Goal: Task Accomplishment & Management: Manage account settings

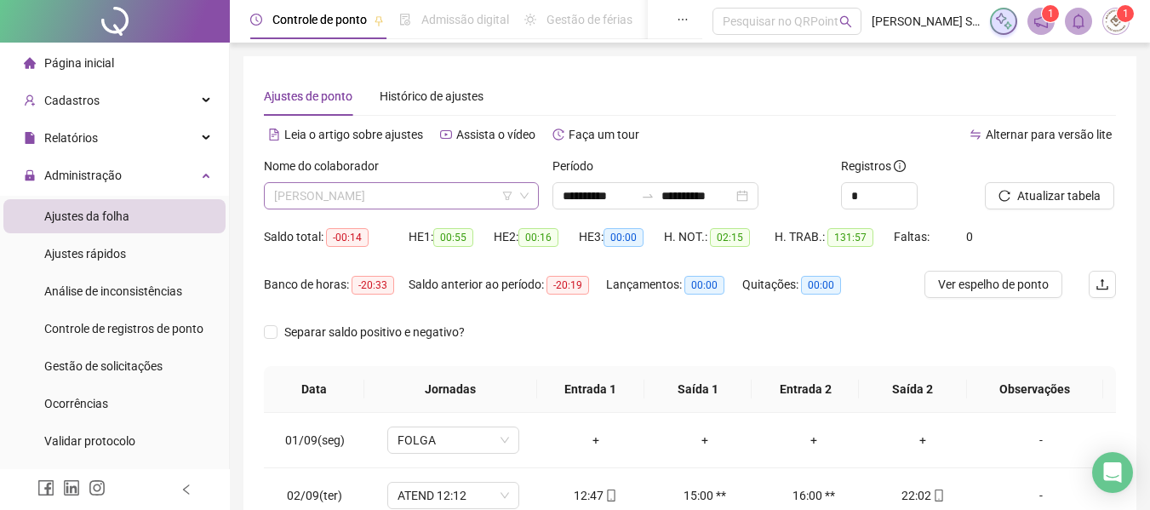
click at [372, 190] on span "[PERSON_NAME]" at bounding box center [401, 196] width 255 height 26
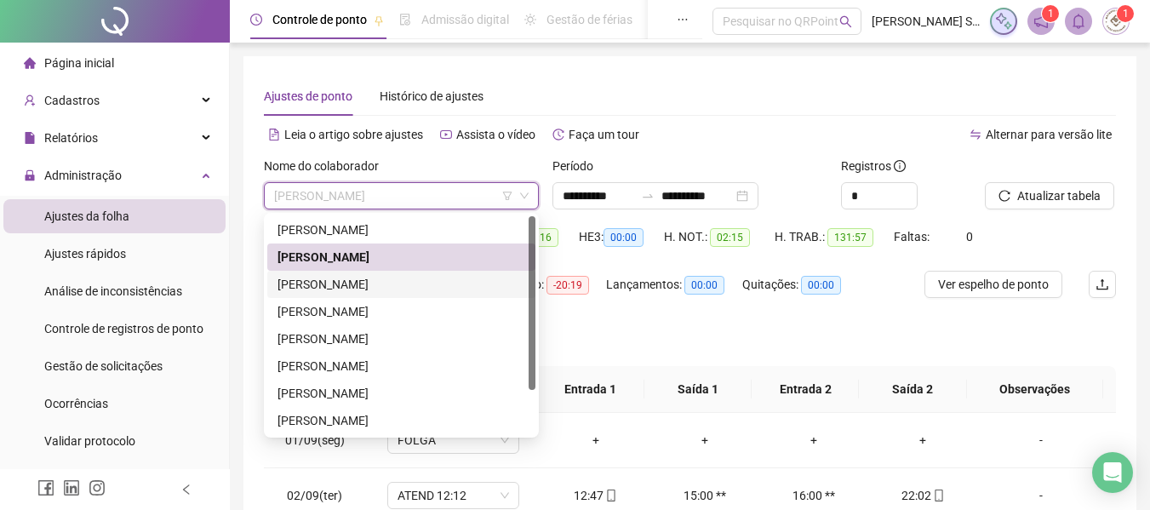
click at [320, 290] on div "[PERSON_NAME]" at bounding box center [402, 284] width 248 height 19
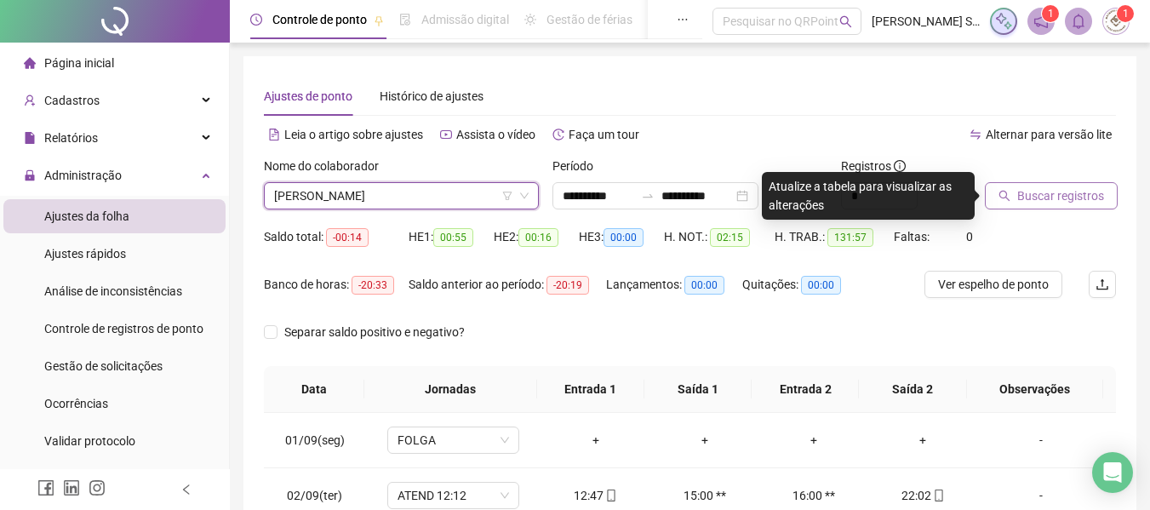
click at [1015, 188] on button "Buscar registros" at bounding box center [1051, 195] width 133 height 27
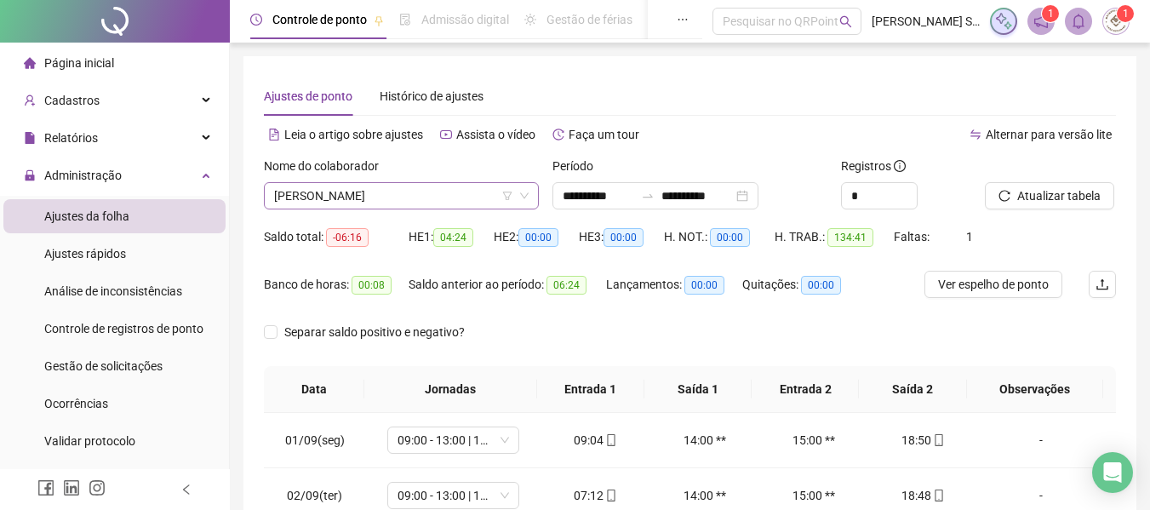
click at [423, 190] on span "[PERSON_NAME]" at bounding box center [401, 196] width 255 height 26
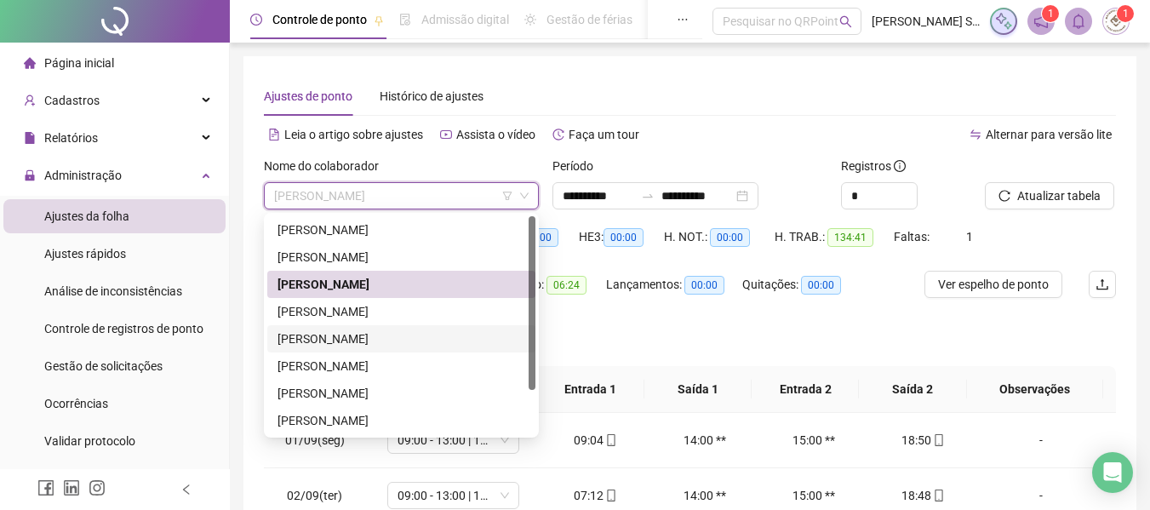
click at [341, 343] on div "[PERSON_NAME]" at bounding box center [402, 338] width 248 height 19
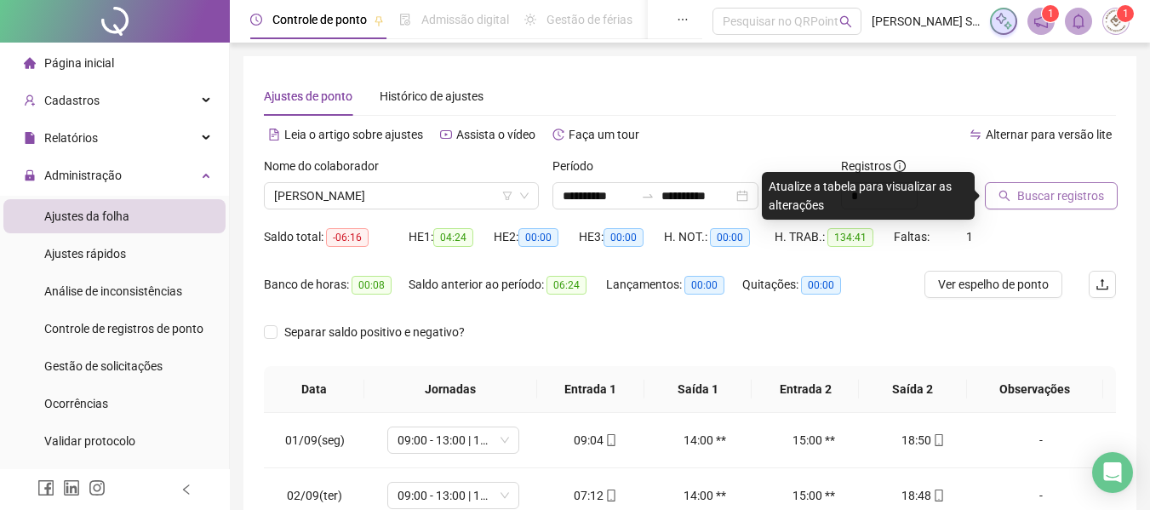
click at [1040, 189] on span "Buscar registros" at bounding box center [1060, 195] width 87 height 19
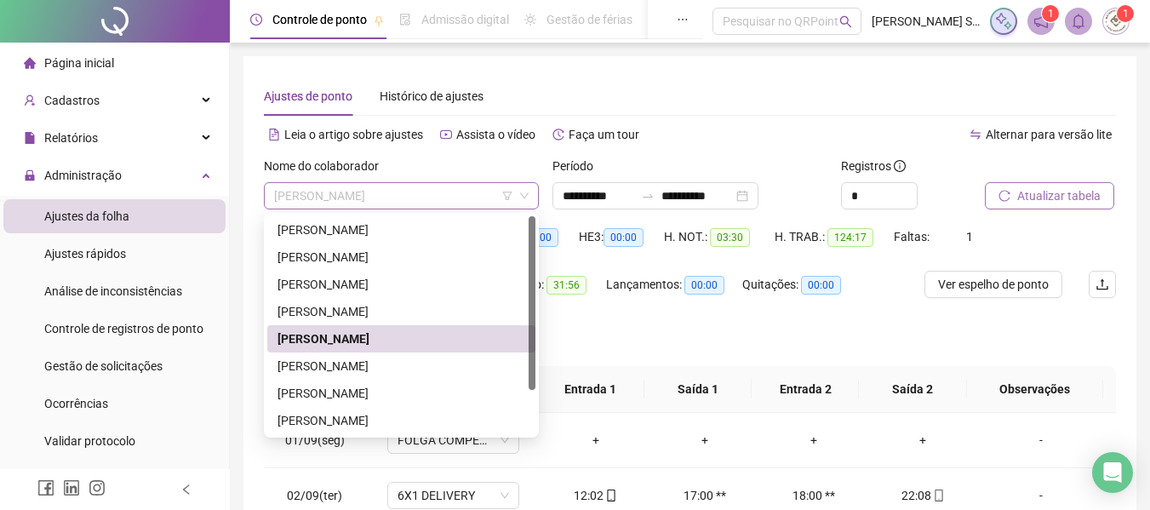
click at [427, 192] on span "[PERSON_NAME]" at bounding box center [401, 196] width 255 height 26
click at [404, 368] on div "[PERSON_NAME]" at bounding box center [402, 366] width 248 height 19
click at [404, 368] on th "Jornadas" at bounding box center [450, 389] width 173 height 47
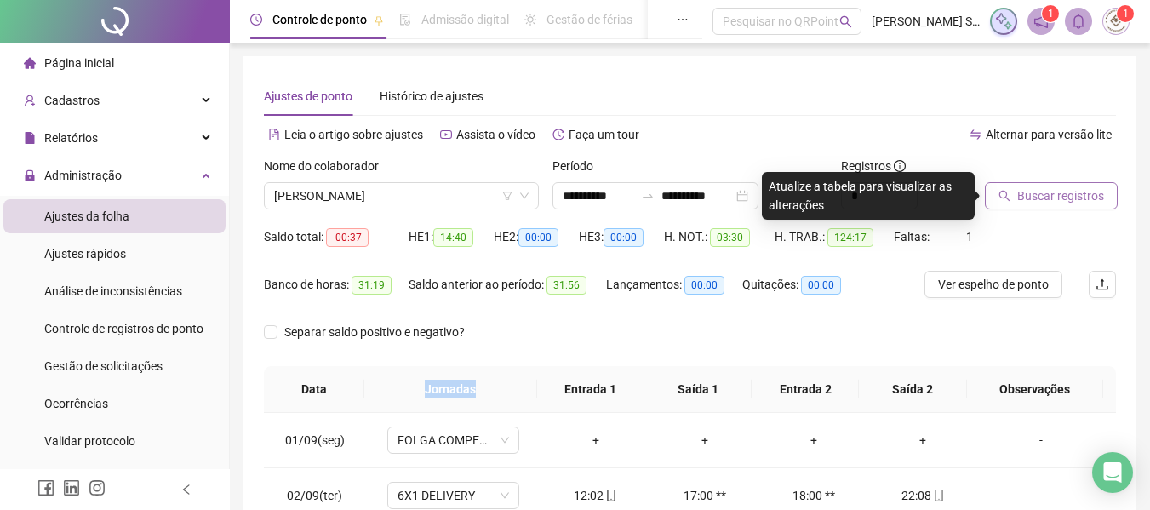
click at [1020, 195] on span "Buscar registros" at bounding box center [1060, 195] width 87 height 19
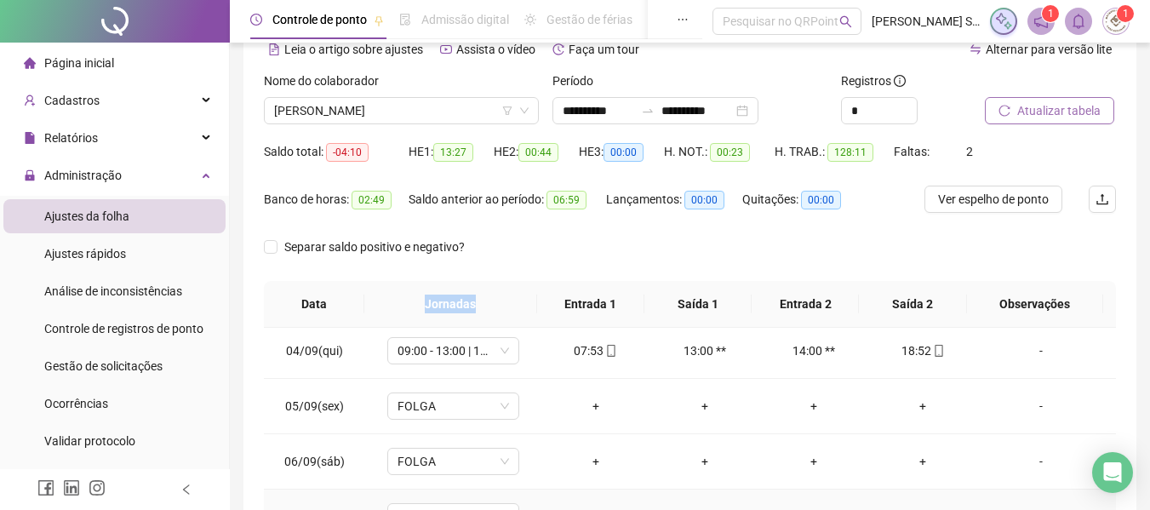
scroll to position [341, 0]
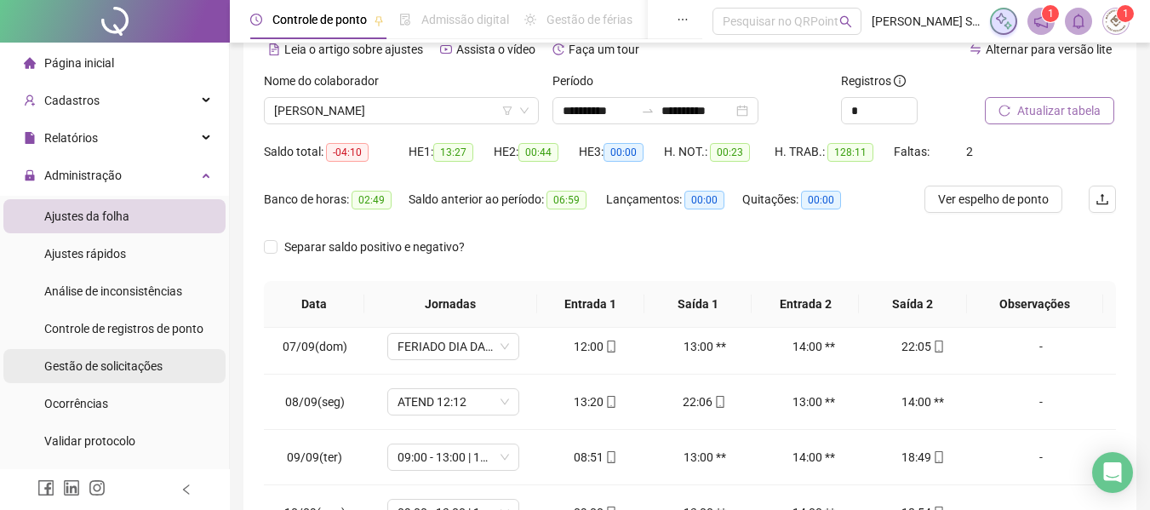
click at [133, 364] on span "Gestão de solicitações" at bounding box center [103, 366] width 118 height 14
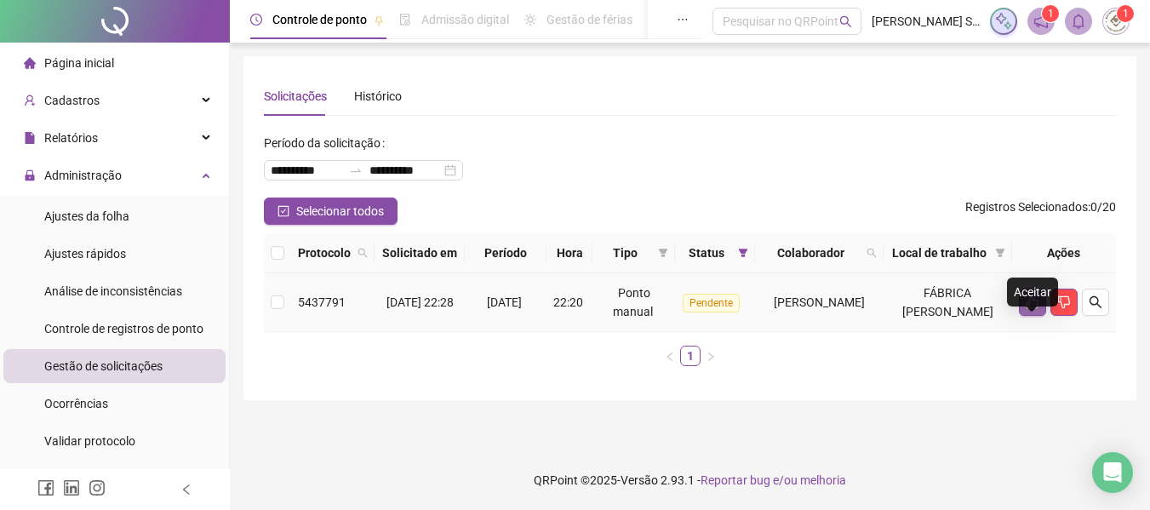
click at [1033, 309] on icon "like" at bounding box center [1033, 302] width 14 height 14
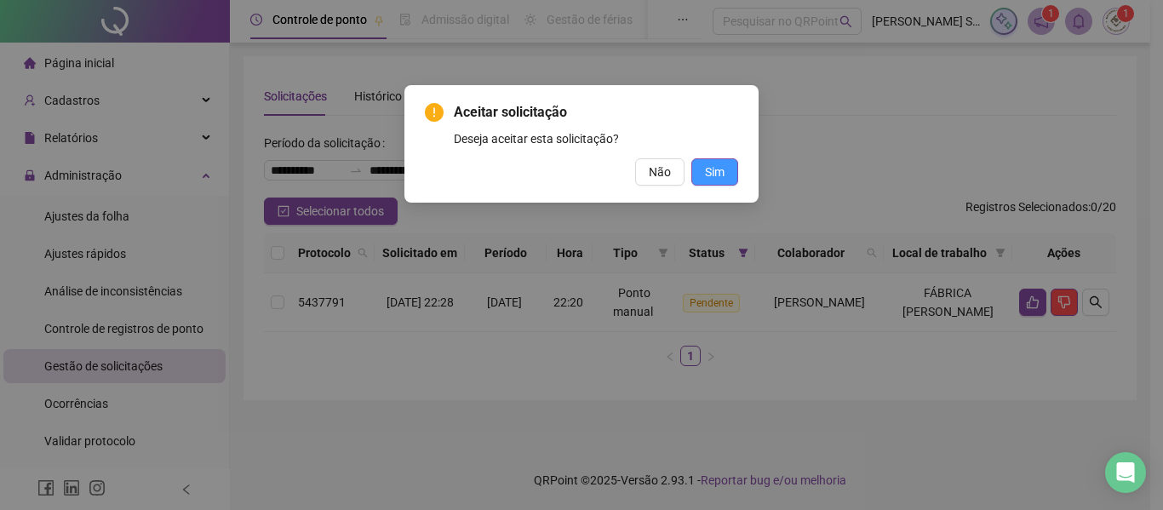
click at [704, 175] on button "Sim" at bounding box center [714, 171] width 47 height 27
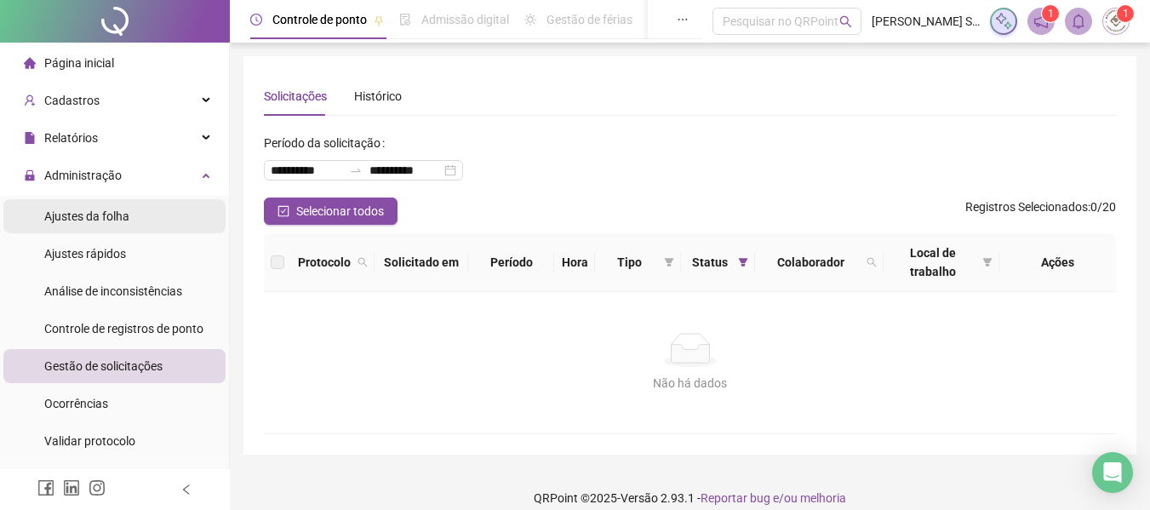
click at [129, 215] on li "Ajustes da folha" at bounding box center [114, 216] width 222 height 34
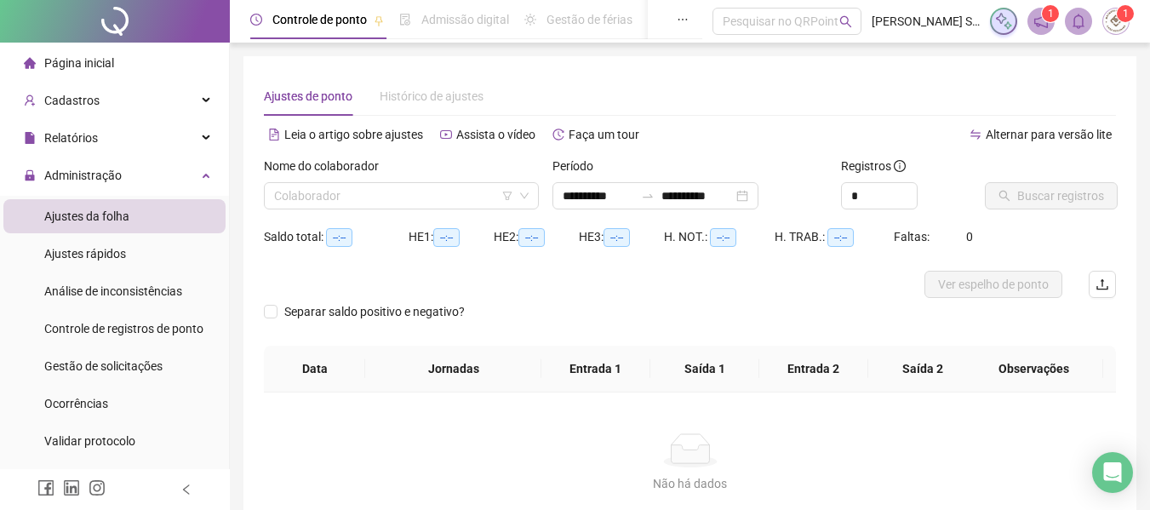
type input "**********"
click at [430, 186] on input "search" at bounding box center [393, 196] width 239 height 26
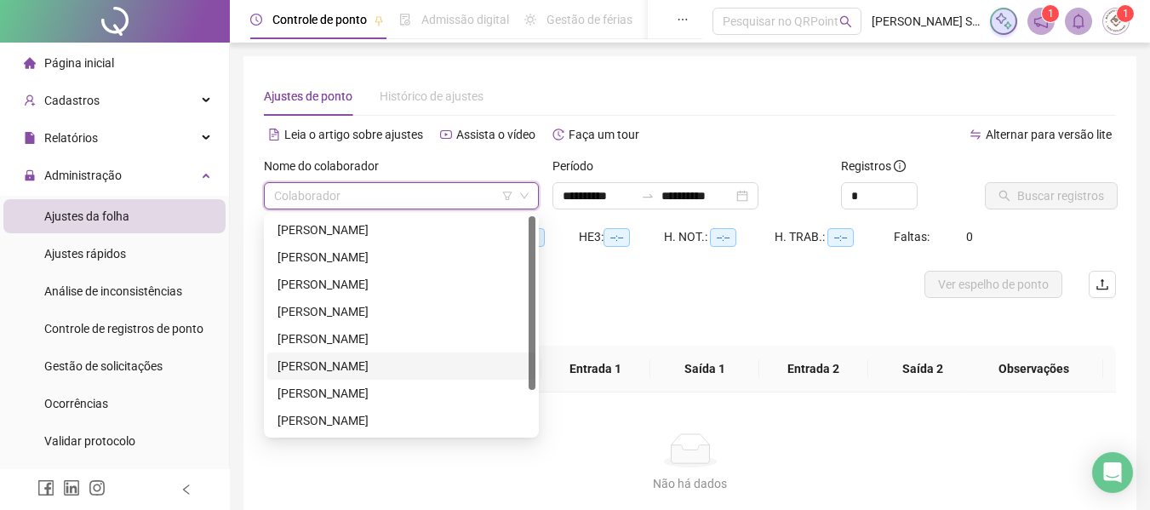
click at [378, 364] on div "[PERSON_NAME]" at bounding box center [402, 366] width 248 height 19
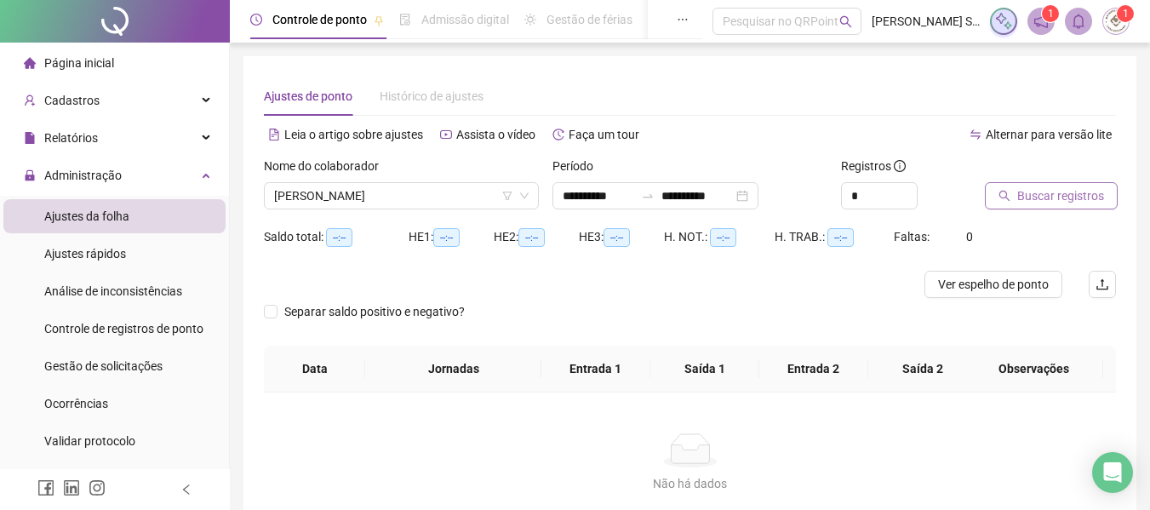
click at [1063, 192] on span "Buscar registros" at bounding box center [1060, 195] width 87 height 19
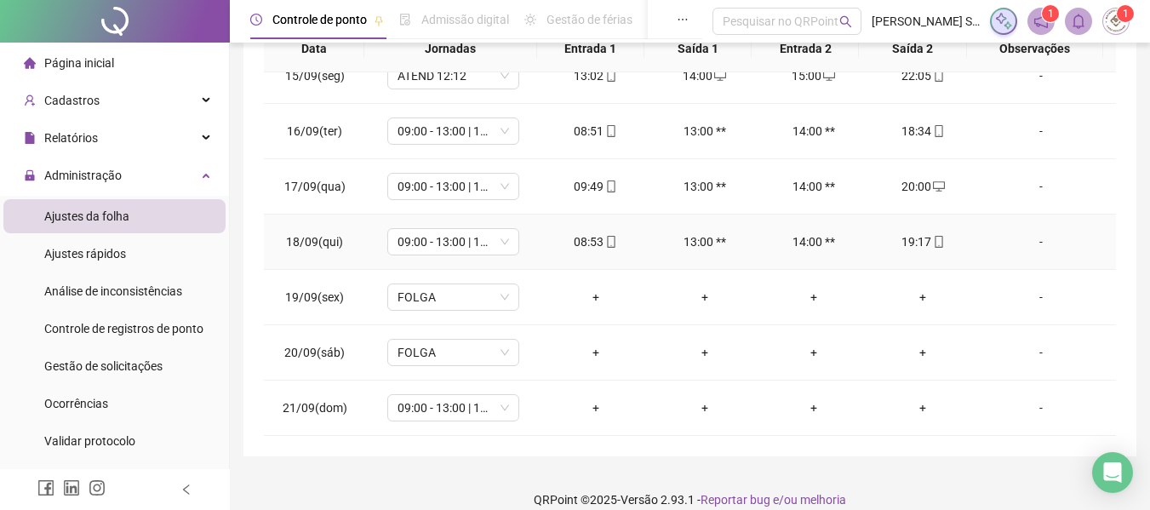
scroll to position [360, 0]
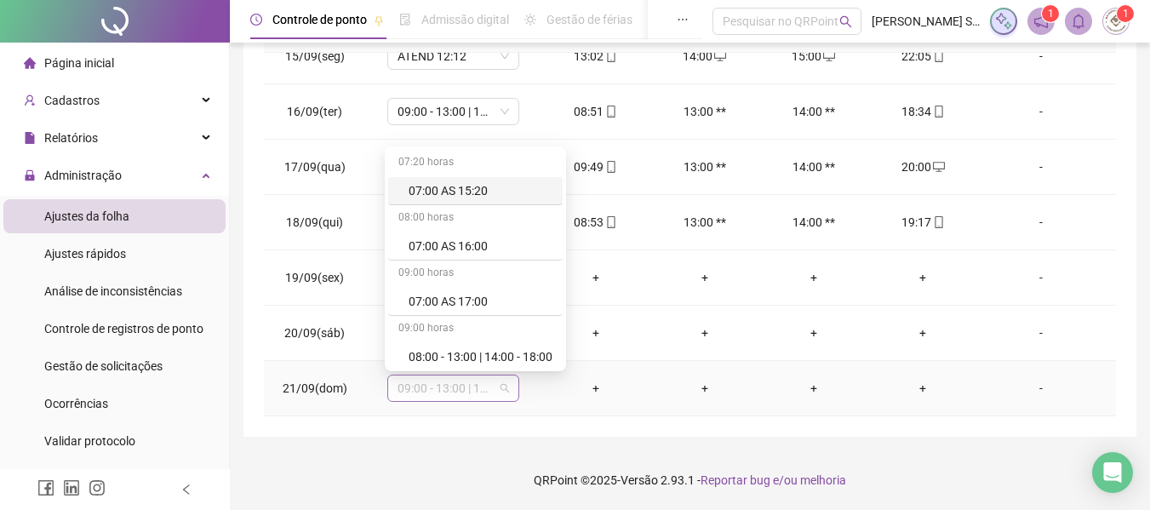
click at [458, 391] on span "09:00 - 13:00 | 14:00 - 18:48" at bounding box center [454, 388] width 112 height 26
type input "*"
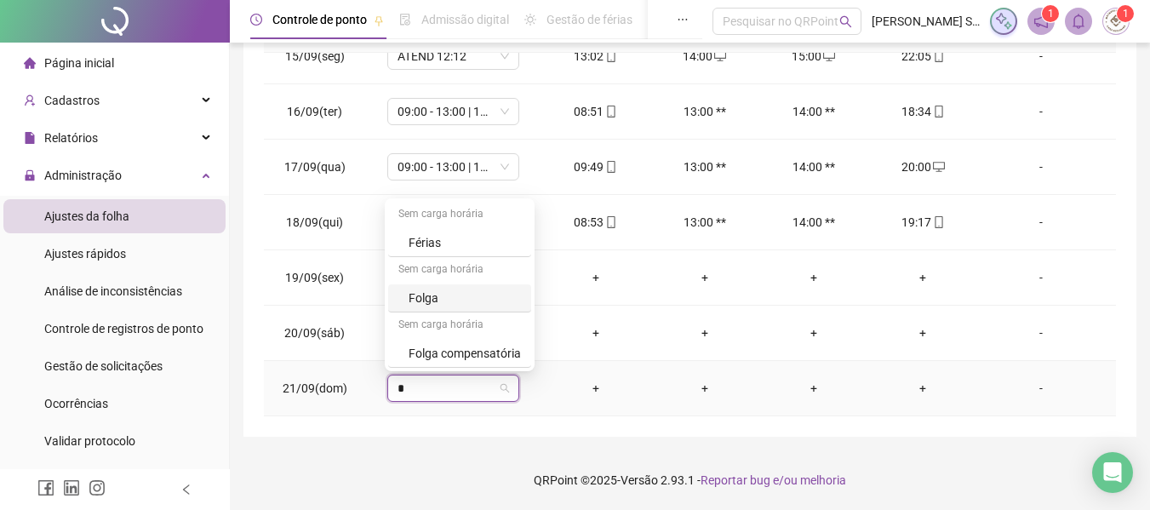
click at [444, 306] on div "Folga" at bounding box center [465, 298] width 112 height 19
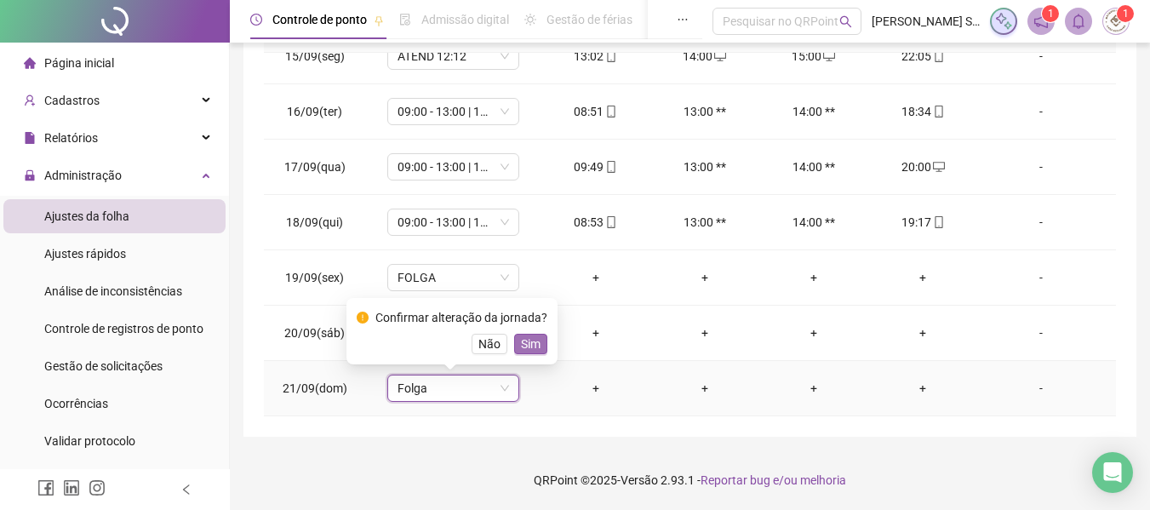
click at [527, 350] on span "Sim" at bounding box center [531, 344] width 20 height 19
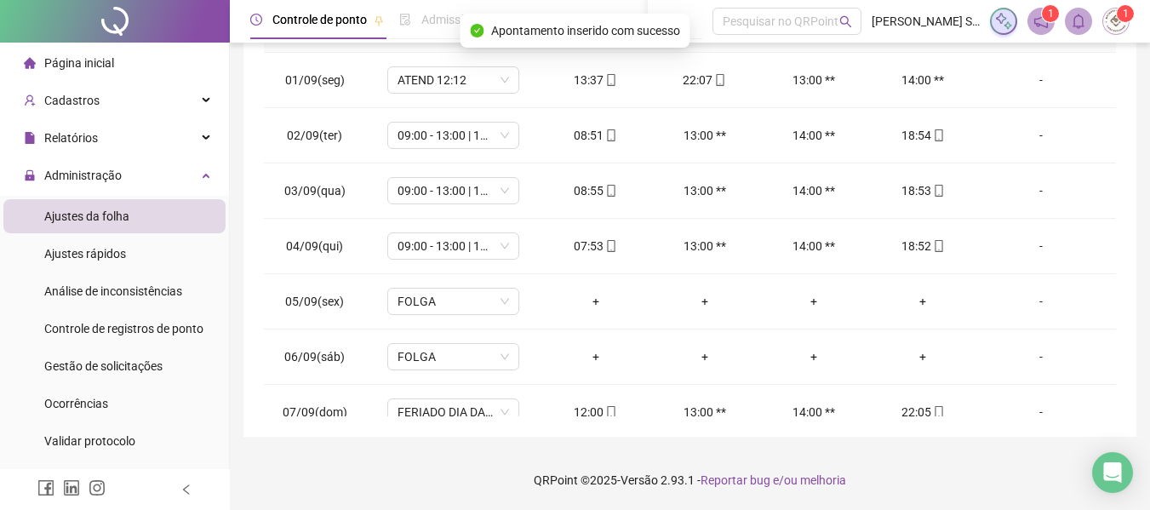
scroll to position [0, 0]
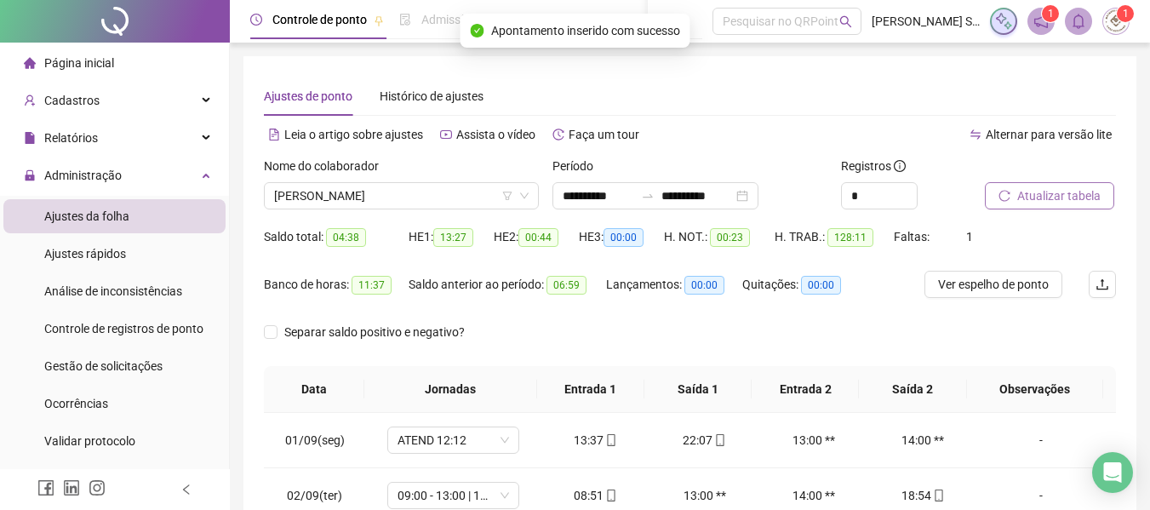
click at [1043, 202] on span "Atualizar tabela" at bounding box center [1058, 195] width 83 height 19
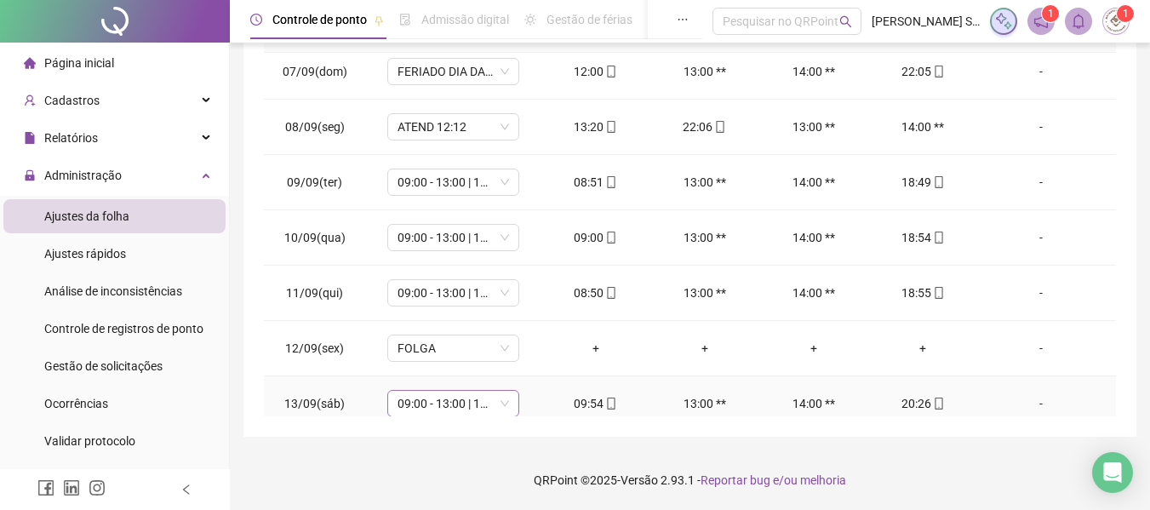
scroll to position [799, 0]
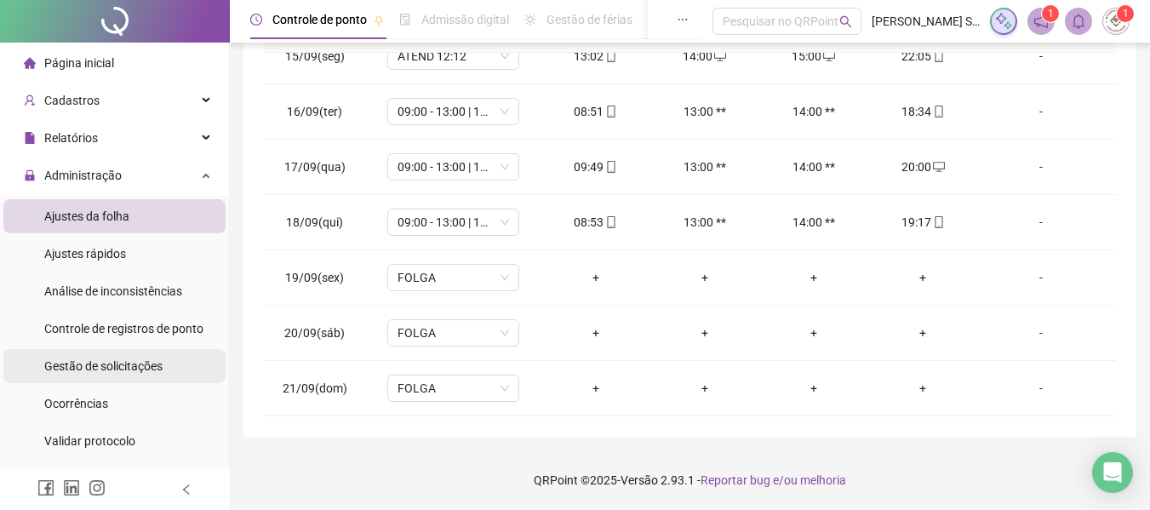
click at [130, 375] on div "Gestão de solicitações" at bounding box center [103, 366] width 118 height 34
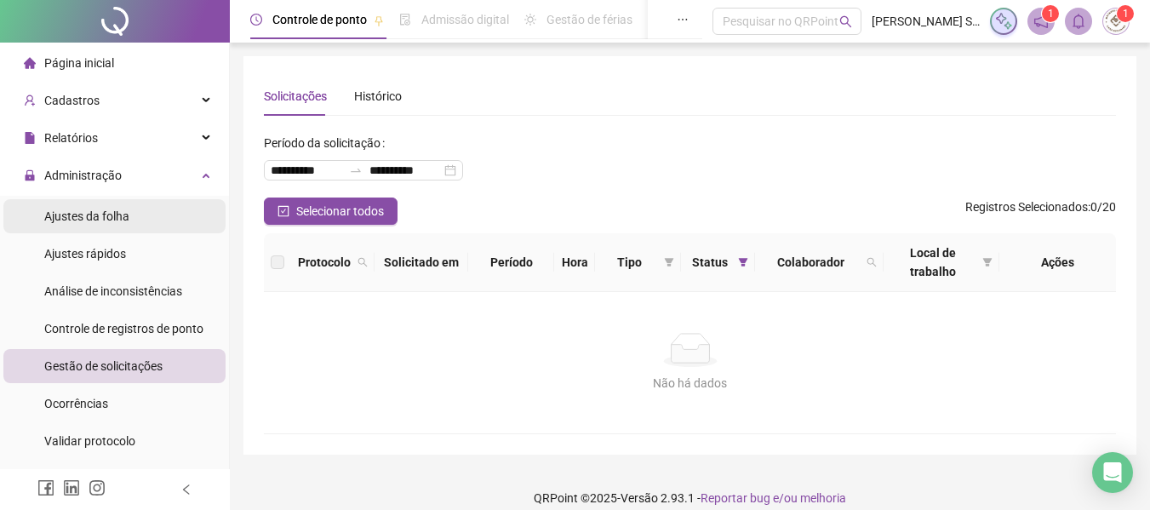
click at [101, 221] on span "Ajustes da folha" at bounding box center [86, 216] width 85 height 14
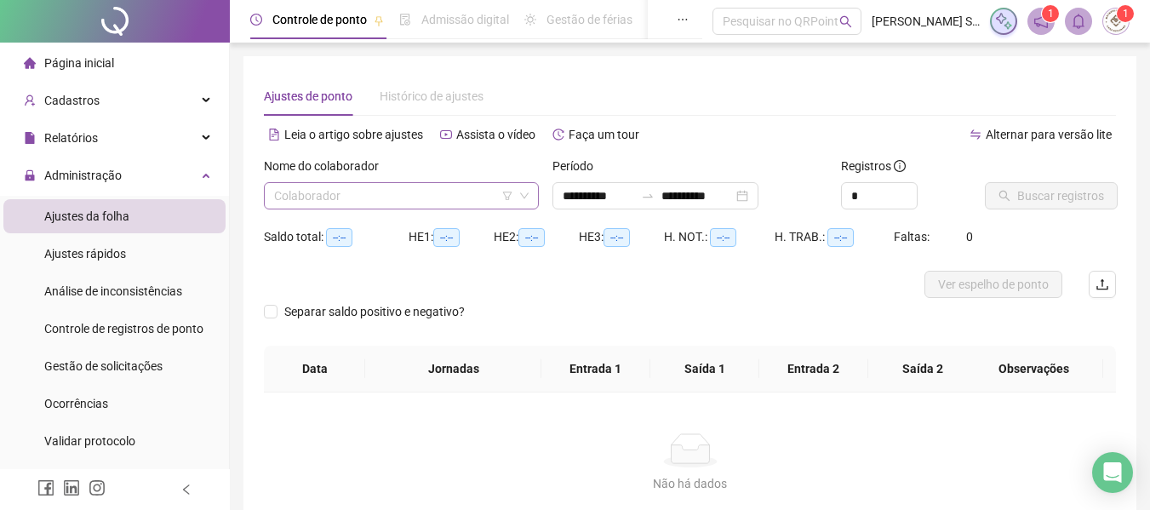
type input "**********"
click at [294, 196] on input "search" at bounding box center [393, 196] width 239 height 26
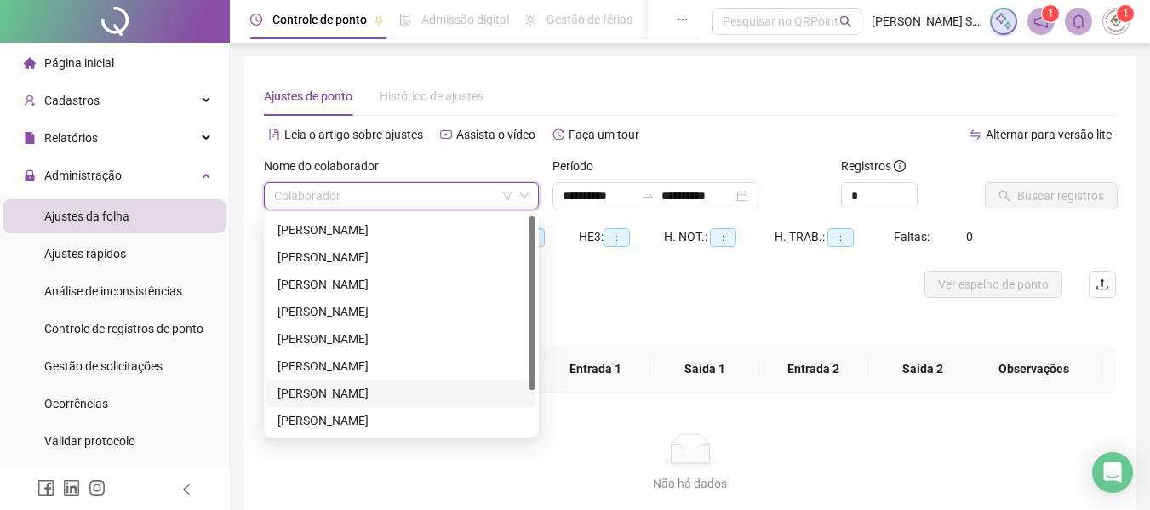
click at [341, 388] on div "[PERSON_NAME]" at bounding box center [402, 393] width 248 height 19
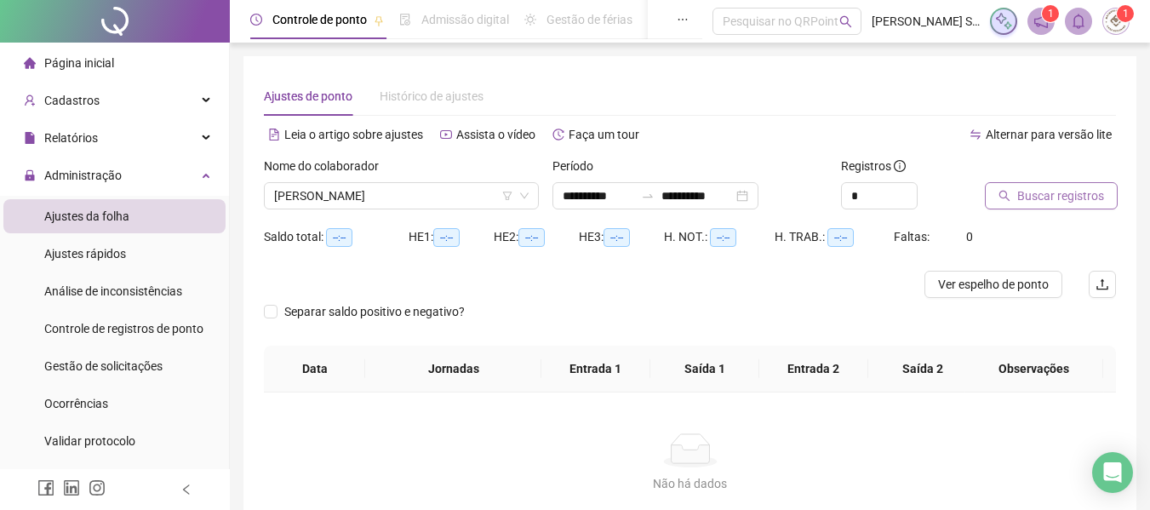
click at [1065, 205] on button "Buscar registros" at bounding box center [1051, 195] width 133 height 27
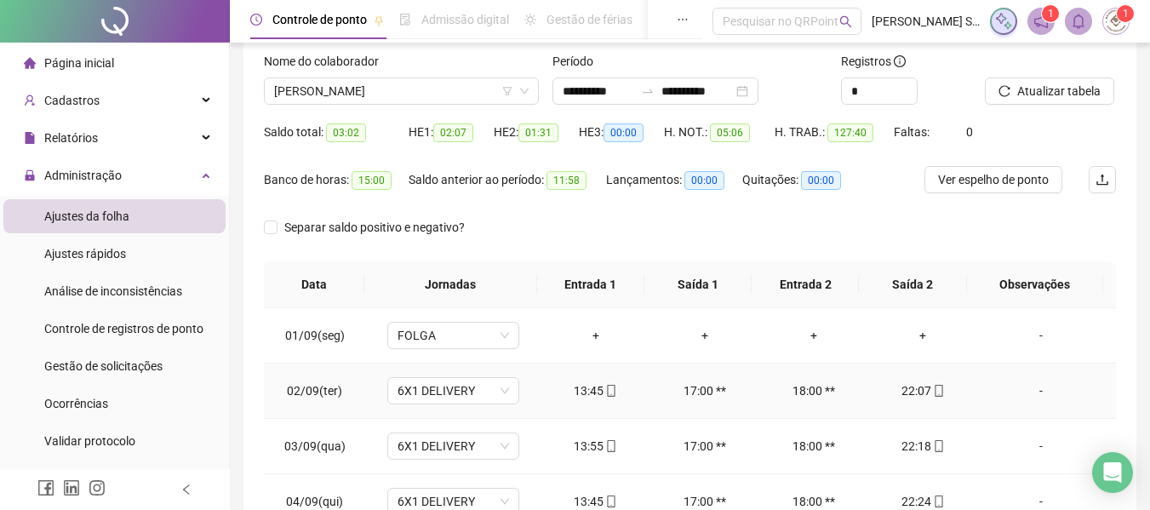
scroll to position [20, 0]
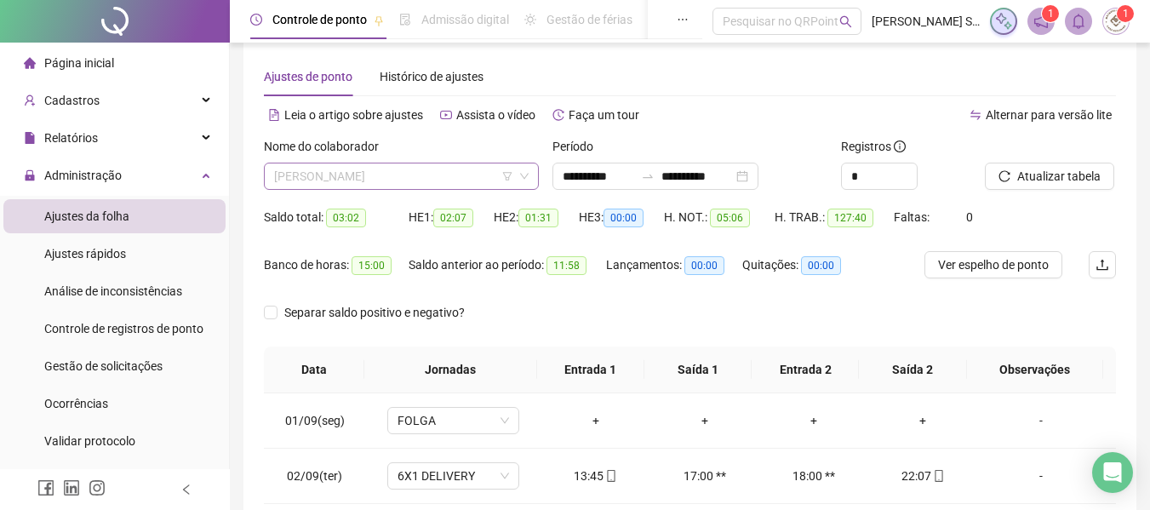
click at [355, 173] on span "[PERSON_NAME]" at bounding box center [401, 176] width 255 height 26
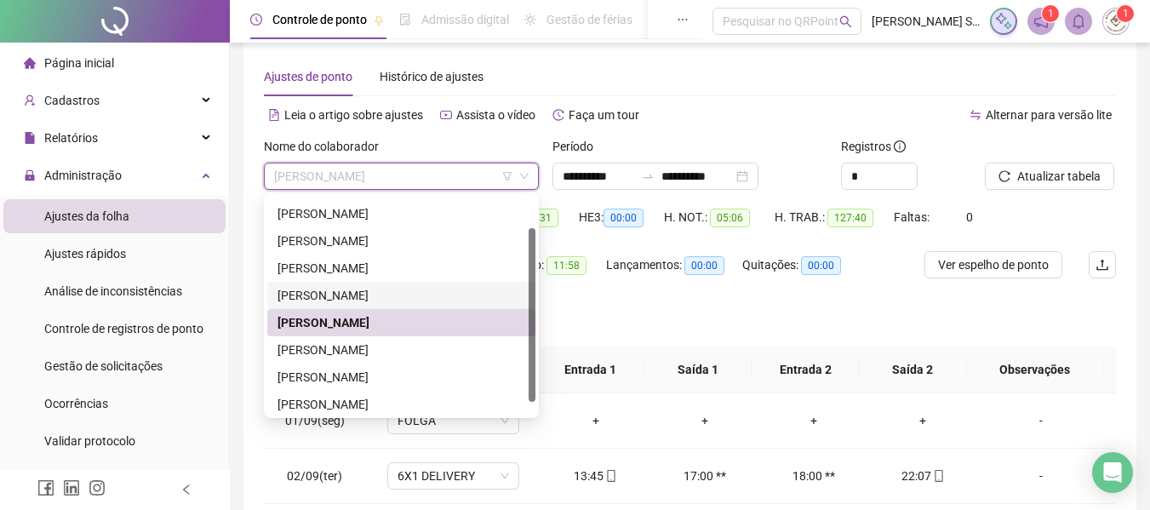
scroll to position [54, 0]
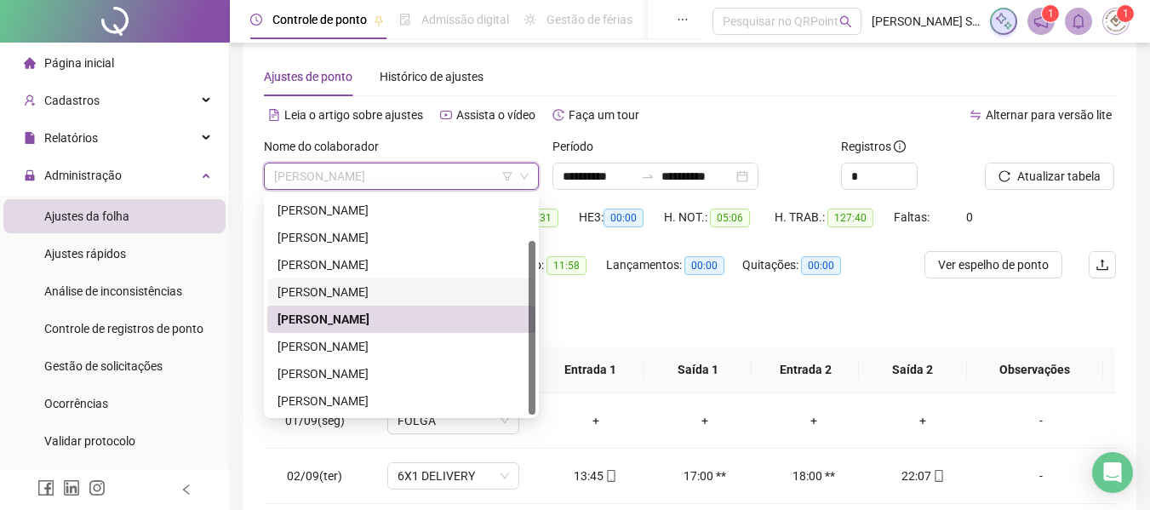
drag, startPoint x: 533, startPoint y: 351, endPoint x: 533, endPoint y: 395, distance: 44.3
click at [533, 395] on div at bounding box center [532, 328] width 7 height 174
click at [340, 347] on div "[PERSON_NAME]" at bounding box center [402, 346] width 248 height 19
click at [340, 347] on th "Data" at bounding box center [314, 370] width 100 height 47
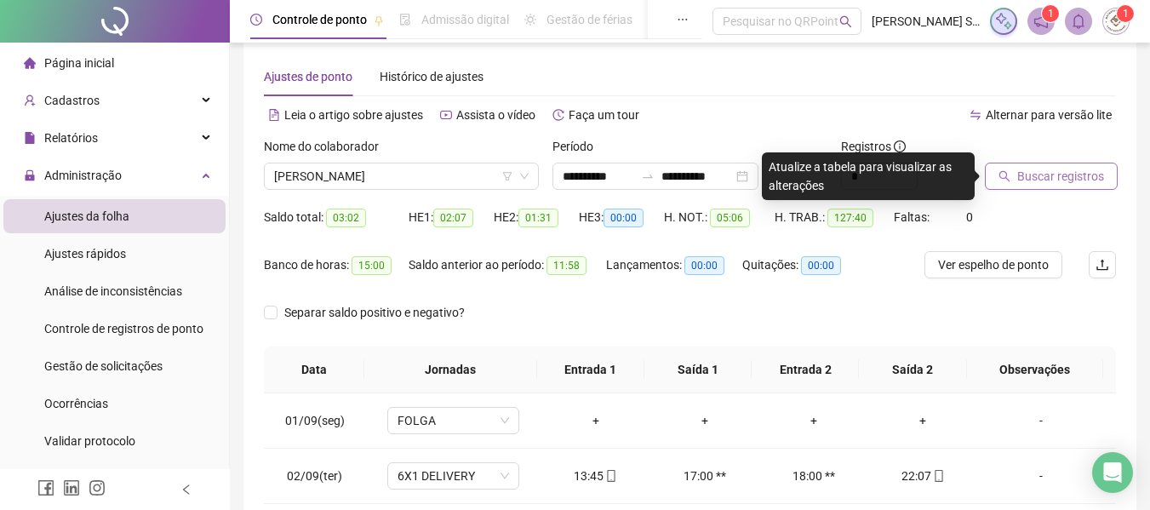
click at [1021, 180] on span "Buscar registros" at bounding box center [1060, 176] width 87 height 19
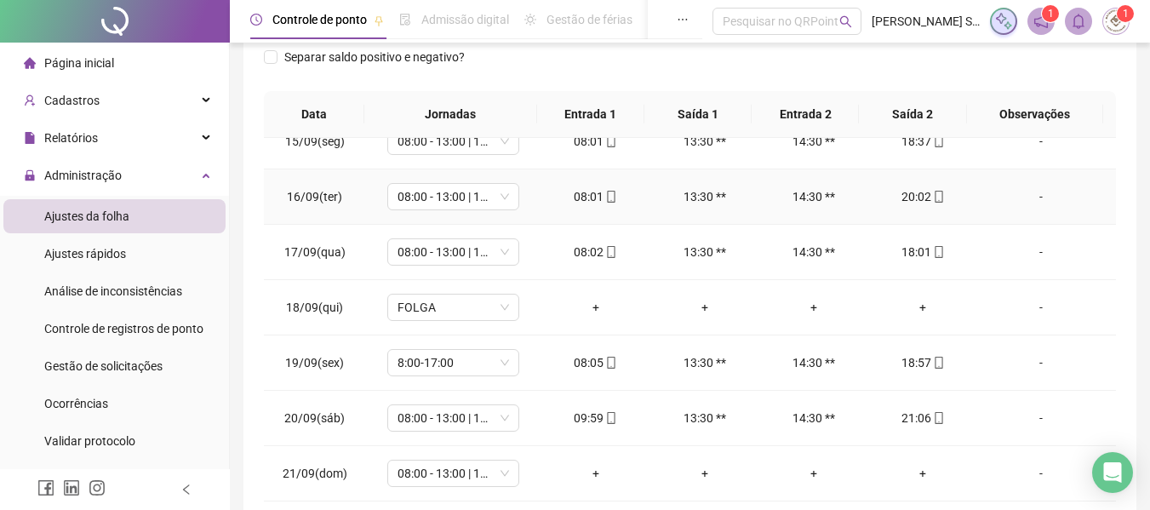
scroll to position [360, 0]
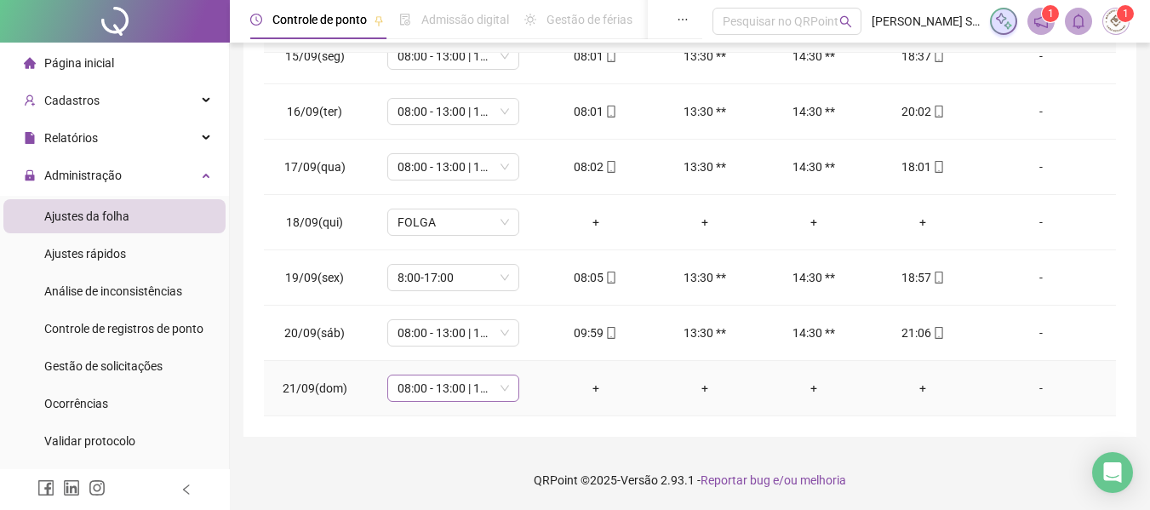
click at [451, 389] on span "08:00 - 13:00 | 14:00 - 18:00" at bounding box center [454, 388] width 112 height 26
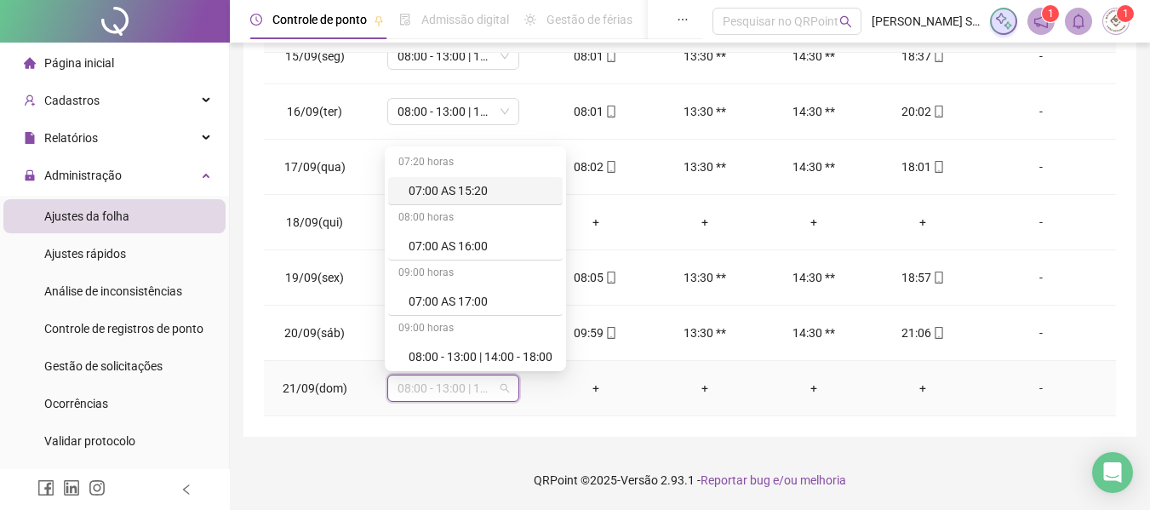
click at [451, 389] on span "08:00 - 13:00 | 14:00 - 18:00" at bounding box center [454, 388] width 112 height 26
type input "*"
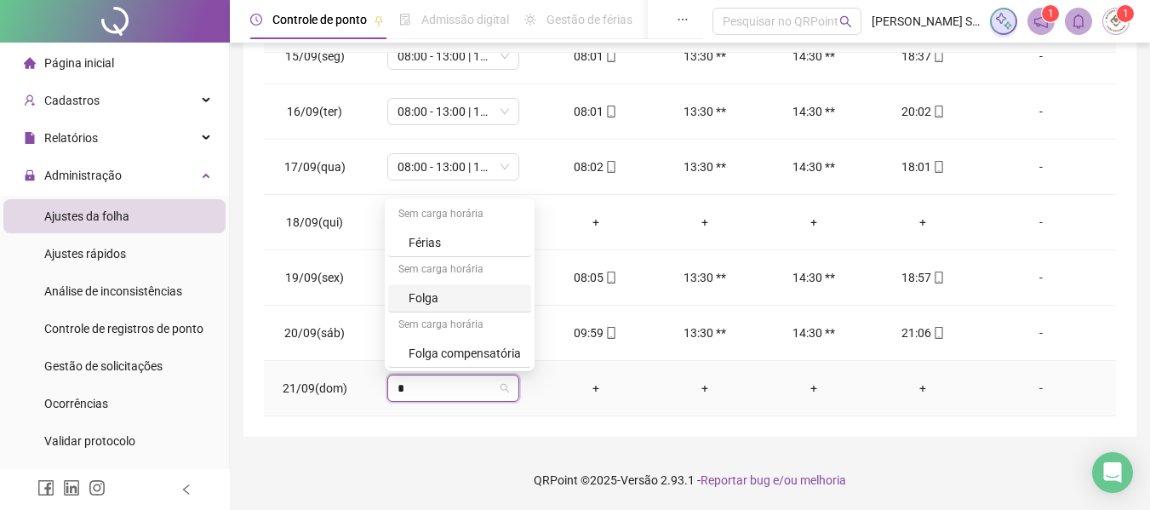
click at [425, 299] on div "Folga" at bounding box center [465, 298] width 112 height 19
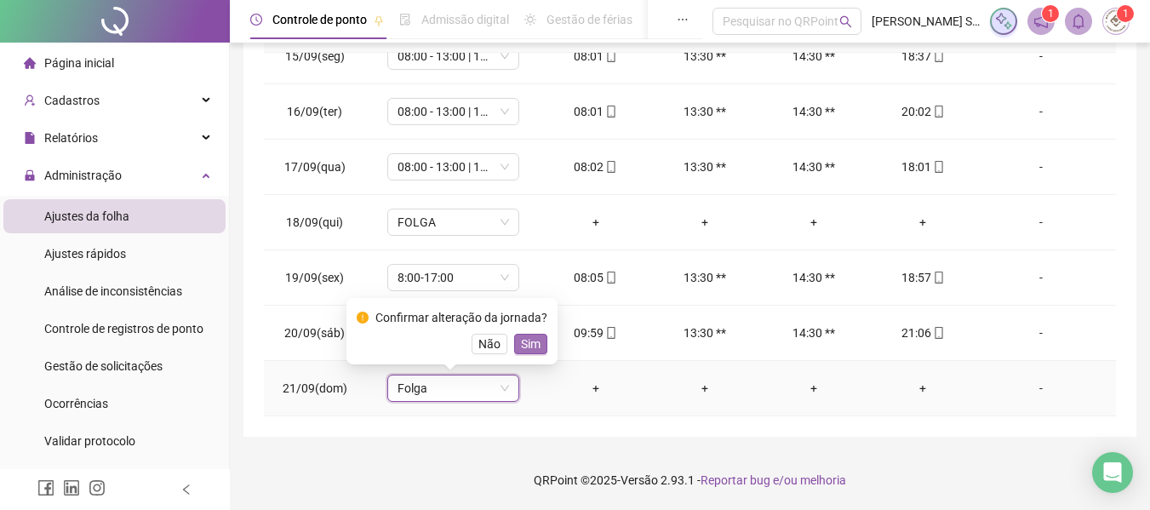
click at [529, 346] on span "Sim" at bounding box center [531, 344] width 20 height 19
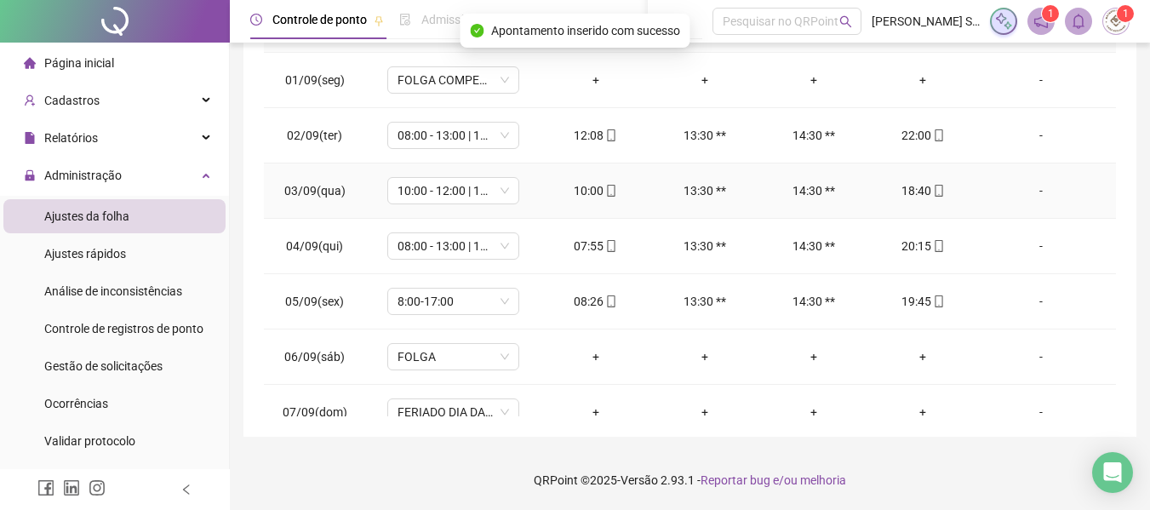
scroll to position [0, 0]
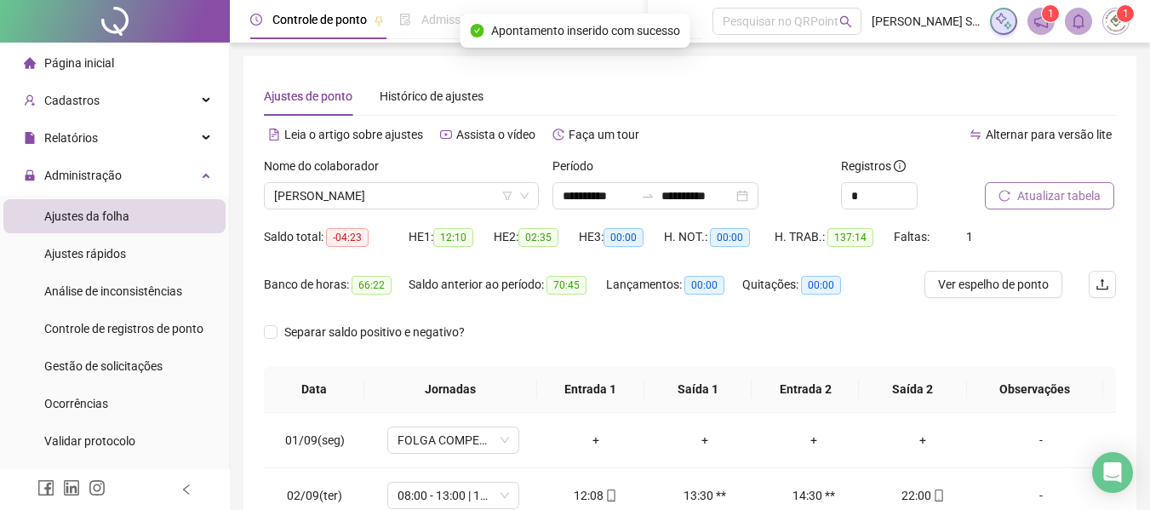
click at [1060, 193] on span "Atualizar tabela" at bounding box center [1058, 195] width 83 height 19
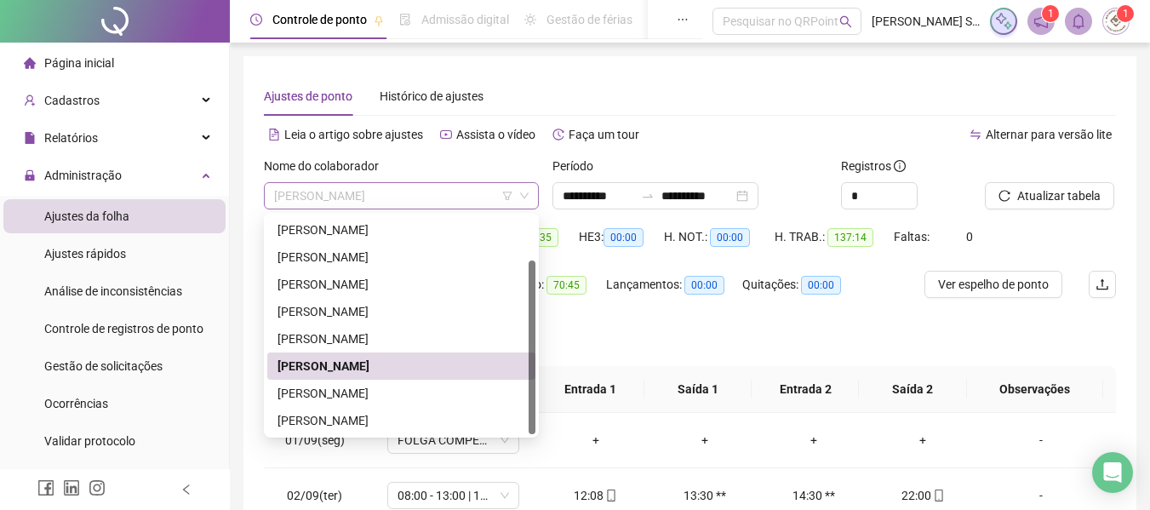
click at [420, 200] on span "[PERSON_NAME]" at bounding box center [401, 196] width 255 height 26
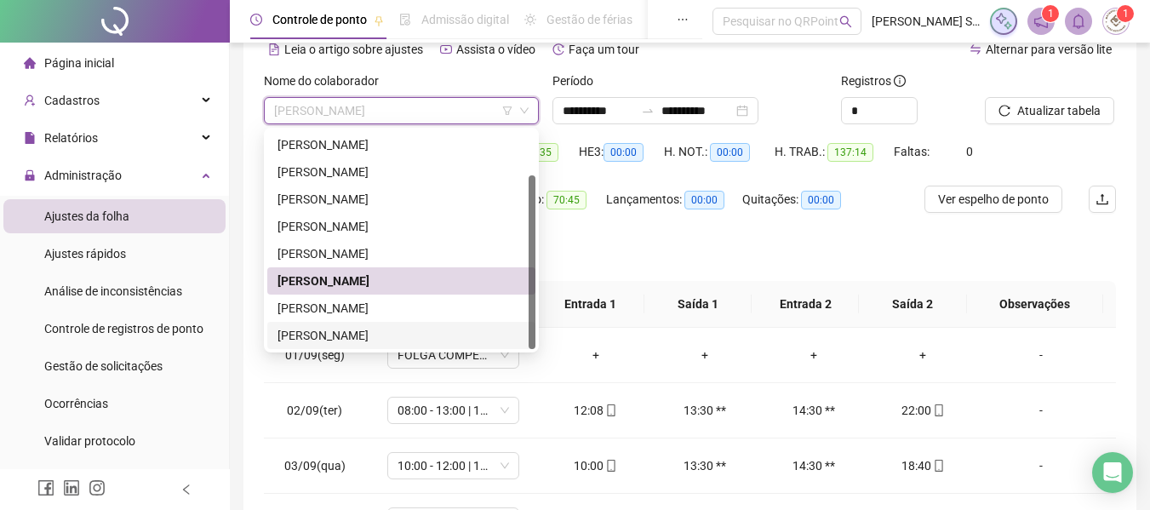
click at [354, 342] on div "[PERSON_NAME]" at bounding box center [402, 335] width 248 height 19
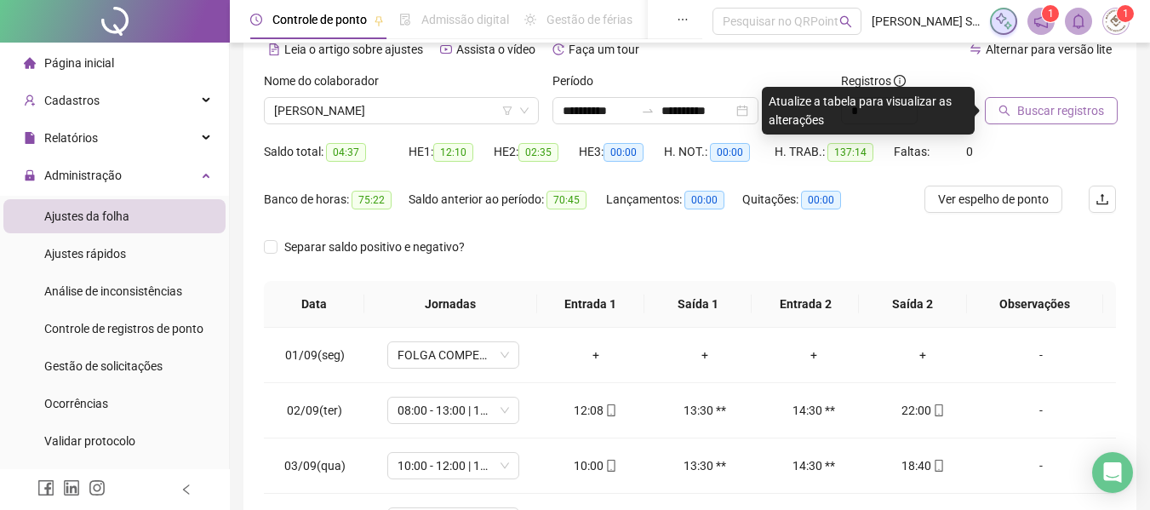
click at [1045, 120] on button "Buscar registros" at bounding box center [1051, 110] width 133 height 27
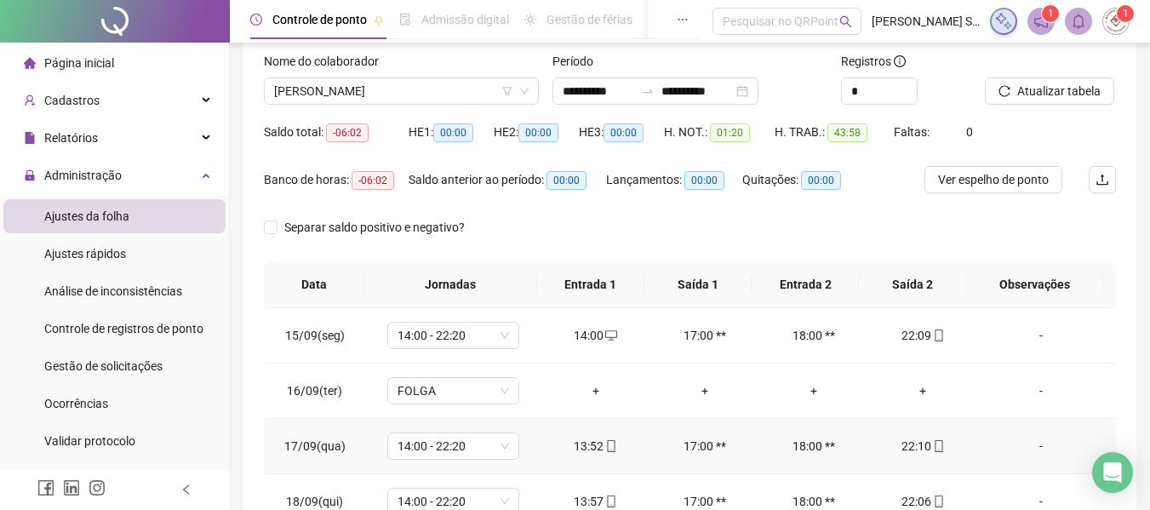
scroll to position [0, 0]
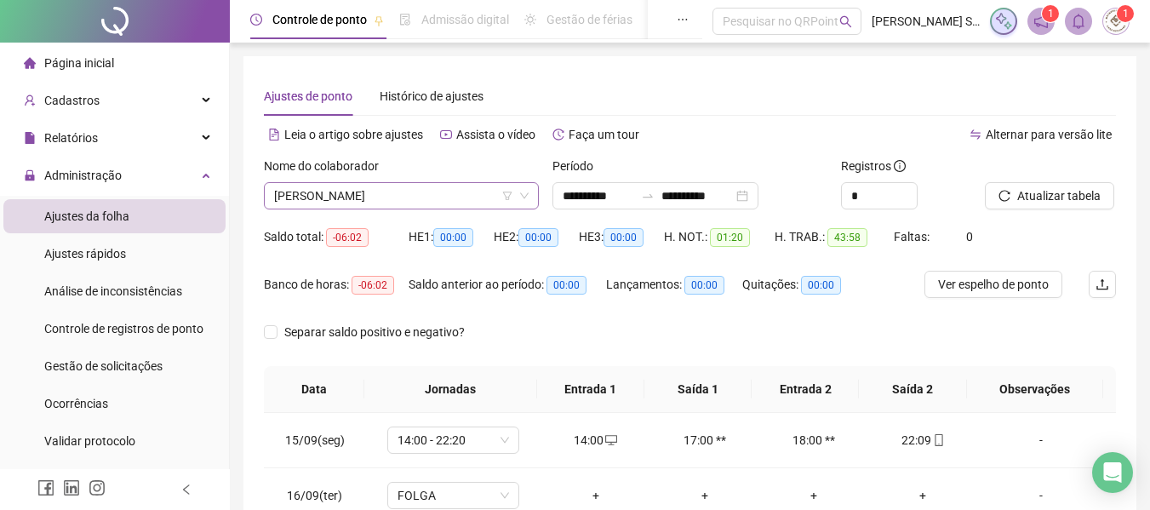
click at [390, 206] on span "[PERSON_NAME]" at bounding box center [401, 196] width 255 height 26
